Goal: Task Accomplishment & Management: Manage account settings

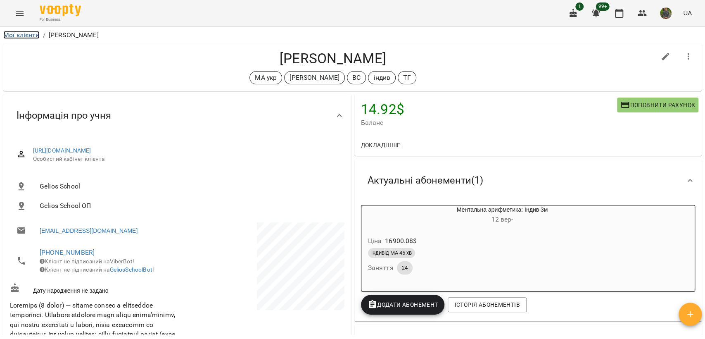
click at [28, 37] on link "Мої клієнти" at bounding box center [21, 35] width 36 height 8
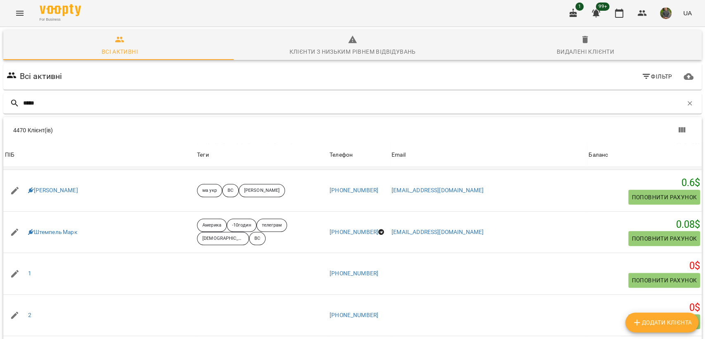
scroll to position [229, 0]
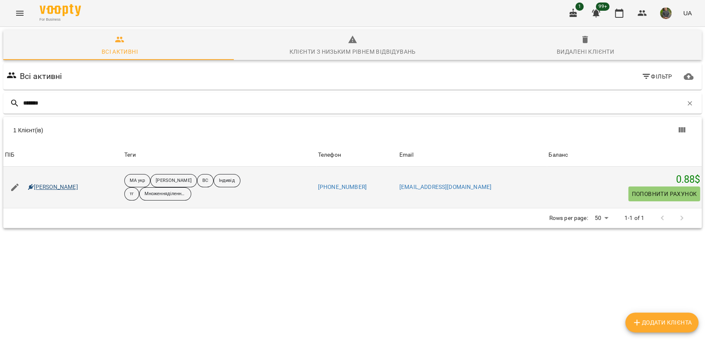
type input "*******"
click at [66, 186] on link "[PERSON_NAME]" at bounding box center [53, 187] width 50 height 8
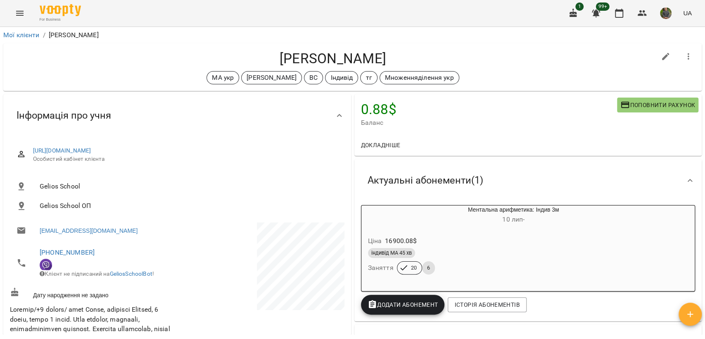
click at [17, 29] on div "Мої клієнти / [PERSON_NAME]" at bounding box center [352, 34] width 701 height 13
click at [21, 30] on li "Мої клієнти" at bounding box center [21, 35] width 36 height 10
click at [20, 35] on link "Мої клієнти" at bounding box center [21, 35] width 36 height 8
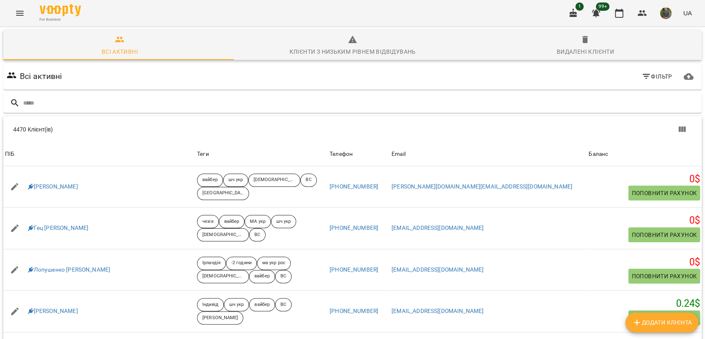
type input "*"
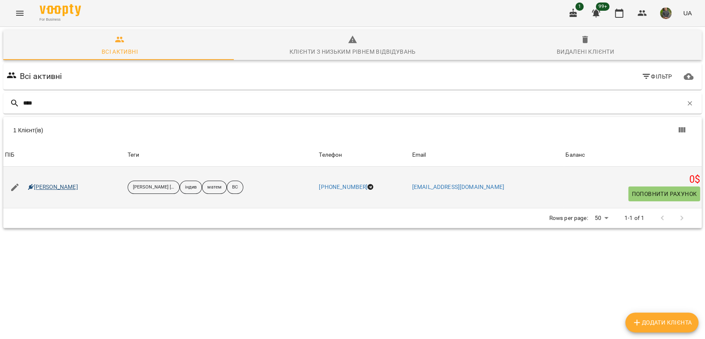
type input "****"
click at [61, 187] on link "[PERSON_NAME]" at bounding box center [53, 187] width 50 height 8
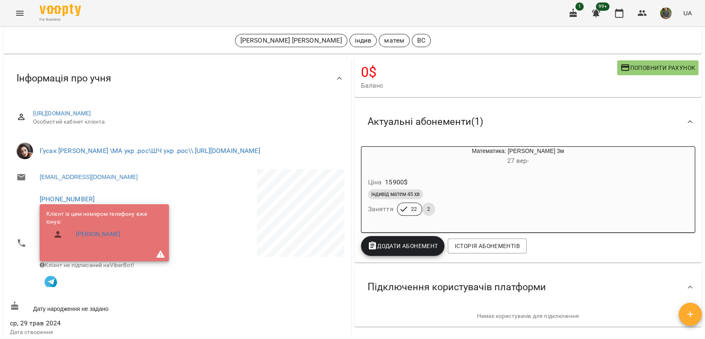
scroll to position [275, 0]
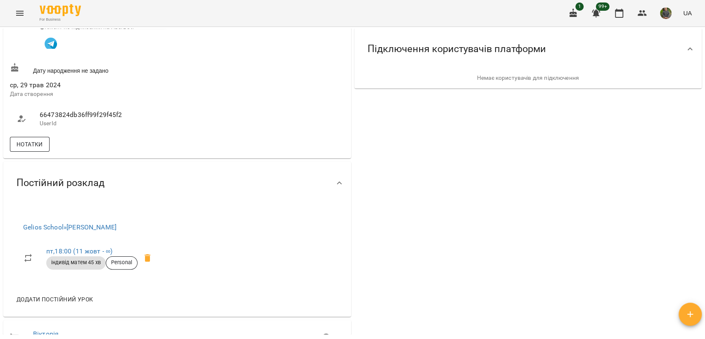
click at [29, 146] on span "Нотатки" at bounding box center [30, 144] width 26 height 10
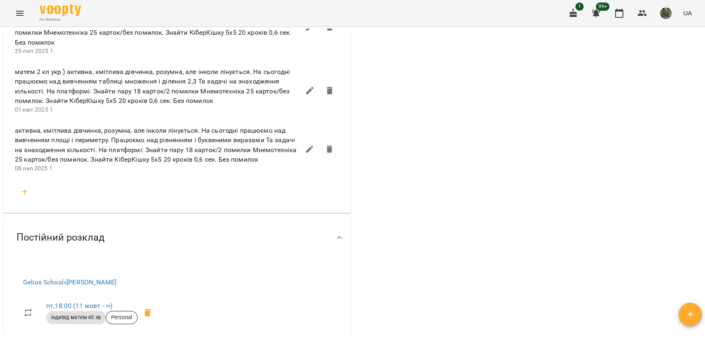
scroll to position [734, 0]
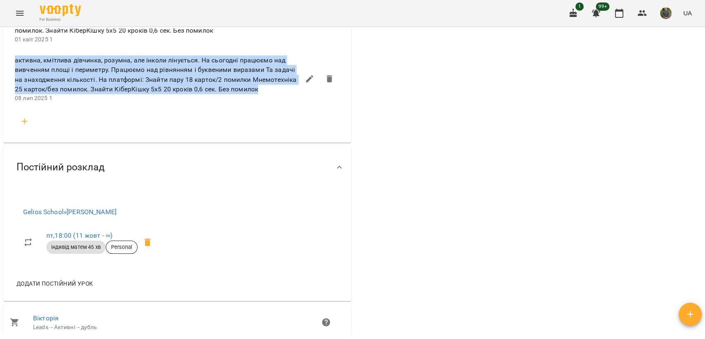
drag, startPoint x: 14, startPoint y: 71, endPoint x: 266, endPoint y: 100, distance: 254.3
click at [266, 100] on li "активна, кмітлива дівчинка, розумна, але інколи лінується. На сьогодні працюємо…" at bounding box center [177, 79] width 338 height 59
copy span "активна, кмітлива дівчинка, розумна, але інколи лінується. На сьогодні працюємо…"
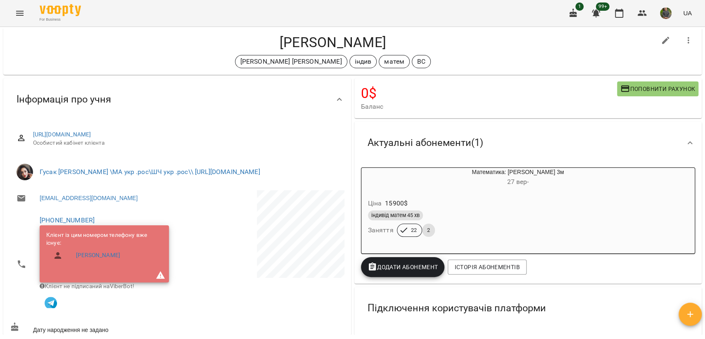
scroll to position [0, 0]
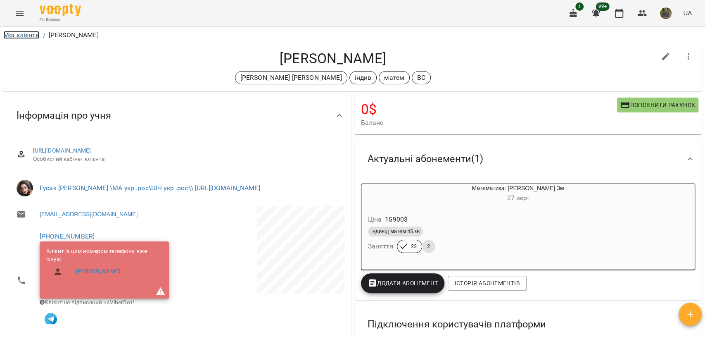
click at [24, 34] on link "Мої клієнти" at bounding box center [21, 35] width 36 height 8
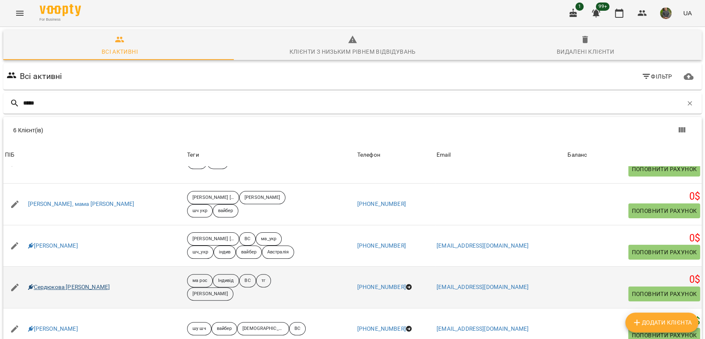
scroll to position [36, 0]
type input "*****"
click at [73, 283] on link "Сердюкова [PERSON_NAME]" at bounding box center [69, 287] width 82 height 8
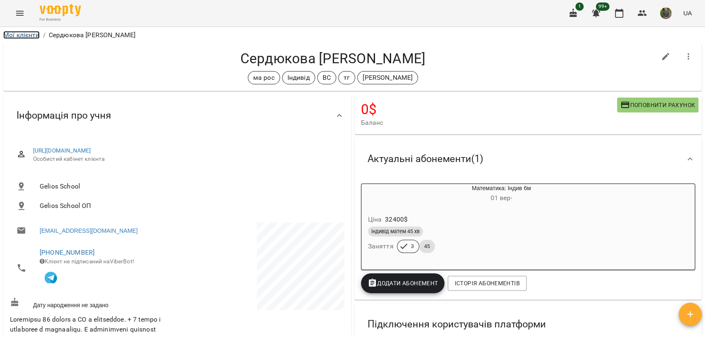
click at [34, 32] on link "Мої клієнти" at bounding box center [21, 35] width 36 height 8
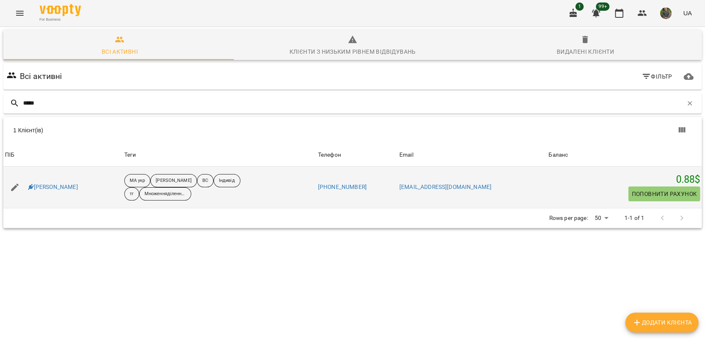
type input "*****"
click at [80, 182] on div "[PERSON_NAME]" at bounding box center [52, 187] width 53 height 12
click at [78, 189] on link "[PERSON_NAME]" at bounding box center [53, 187] width 50 height 8
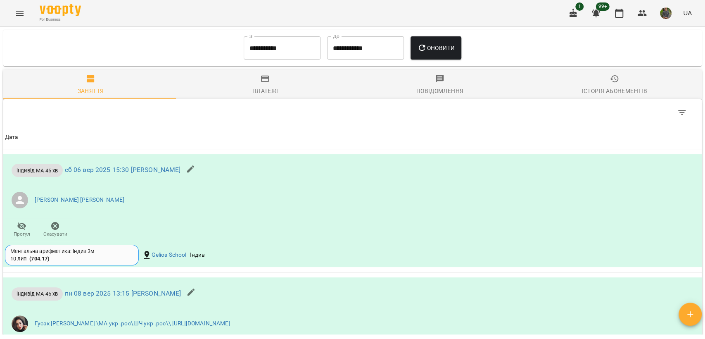
scroll to position [1121, 0]
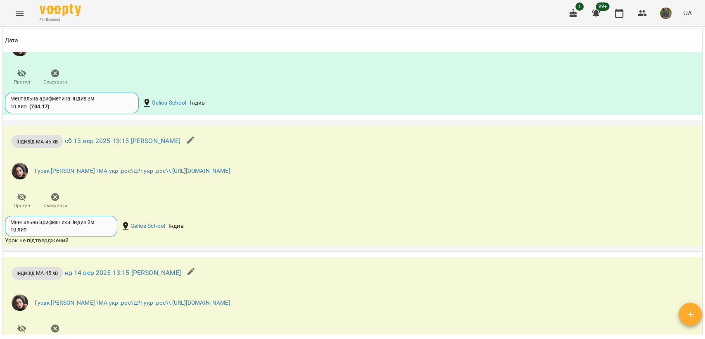
click at [46, 208] on span "Скасувати" at bounding box center [55, 200] width 24 height 17
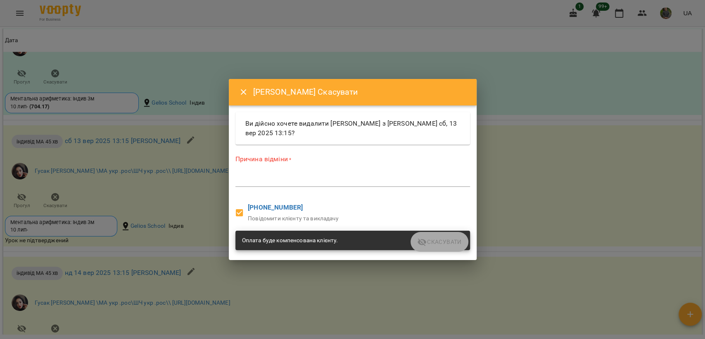
click at [369, 178] on textarea at bounding box center [352, 180] width 235 height 8
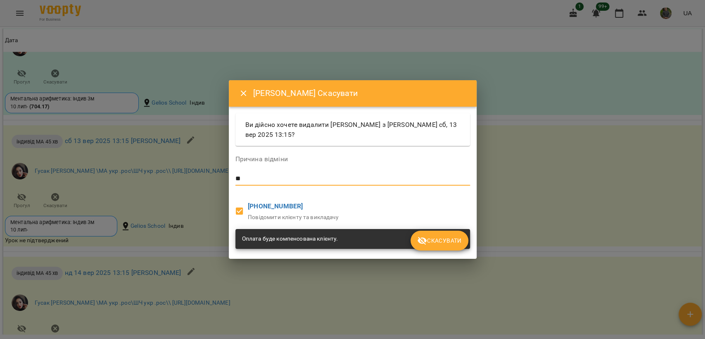
type textarea "*"
click at [420, 237] on icon "submit" at bounding box center [422, 240] width 10 height 10
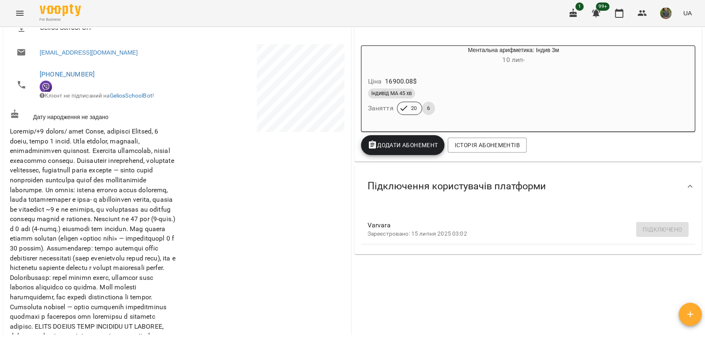
scroll to position [0, 0]
